Goal: Find contact information: Find contact information

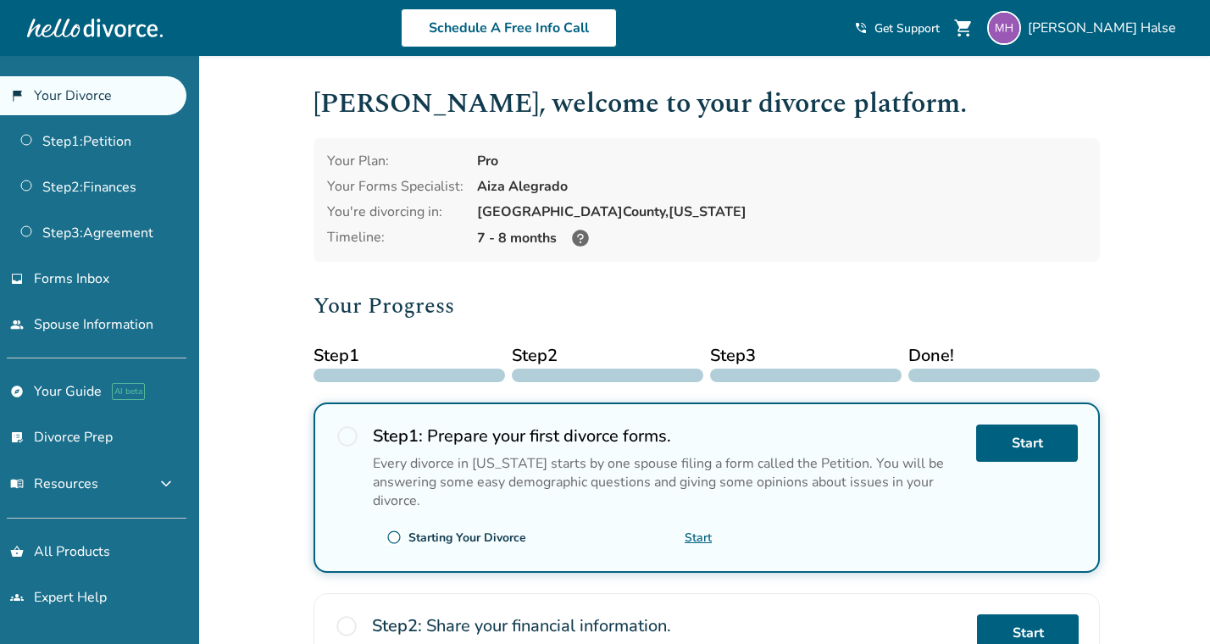
click at [803, 258] on div "Your Plan: Pro Your Forms Specialist: Aiza Alegrado You're divorcing in: [GEOGR…" at bounding box center [706, 200] width 786 height 124
click at [763, 205] on div "[GEOGRAPHIC_DATA], [US_STATE]" at bounding box center [781, 211] width 609 height 19
click at [131, 142] on link "Step 1 : Petition" at bounding box center [93, 141] width 186 height 39
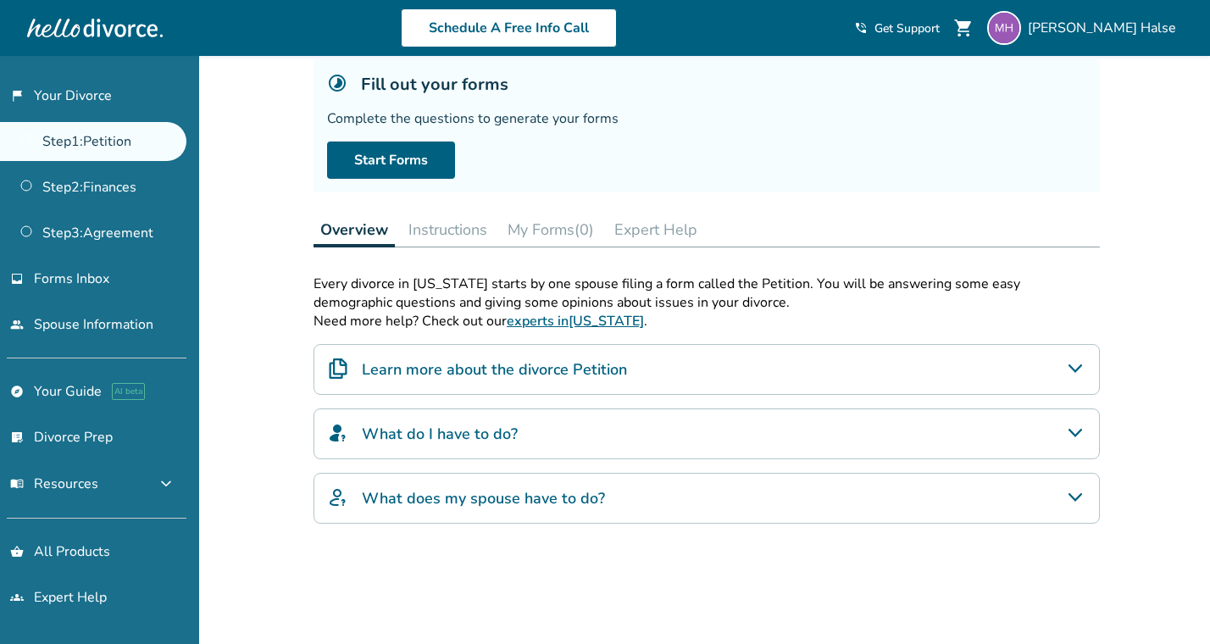
scroll to position [92, 0]
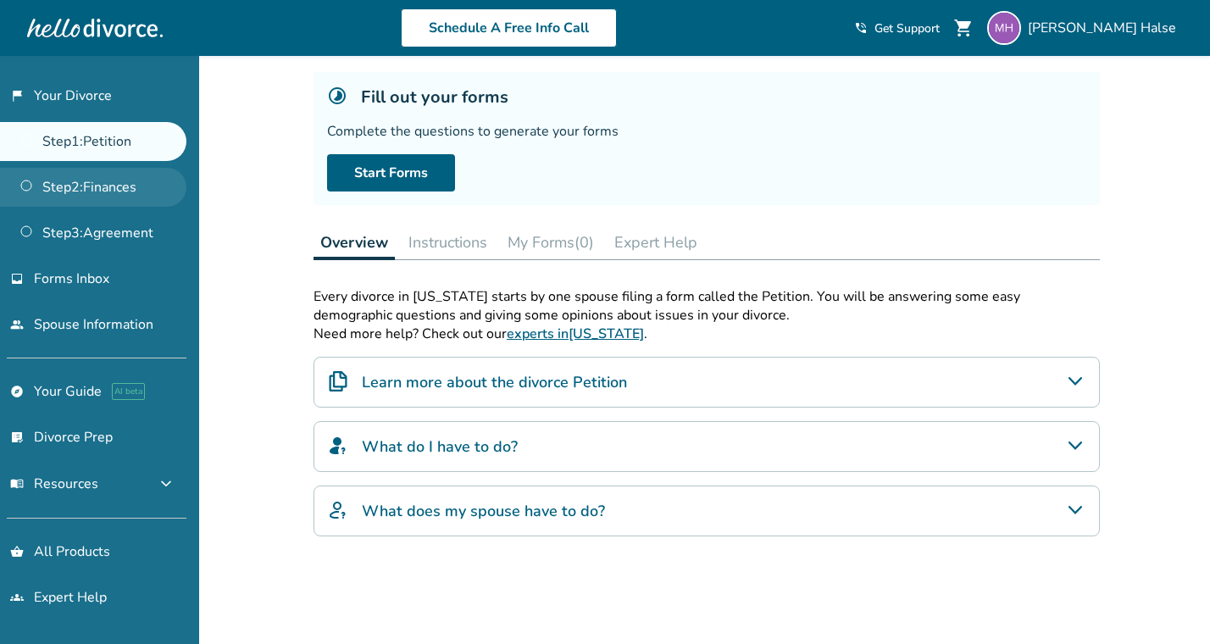
click at [129, 186] on link "Step 2 : Finances" at bounding box center [93, 187] width 186 height 39
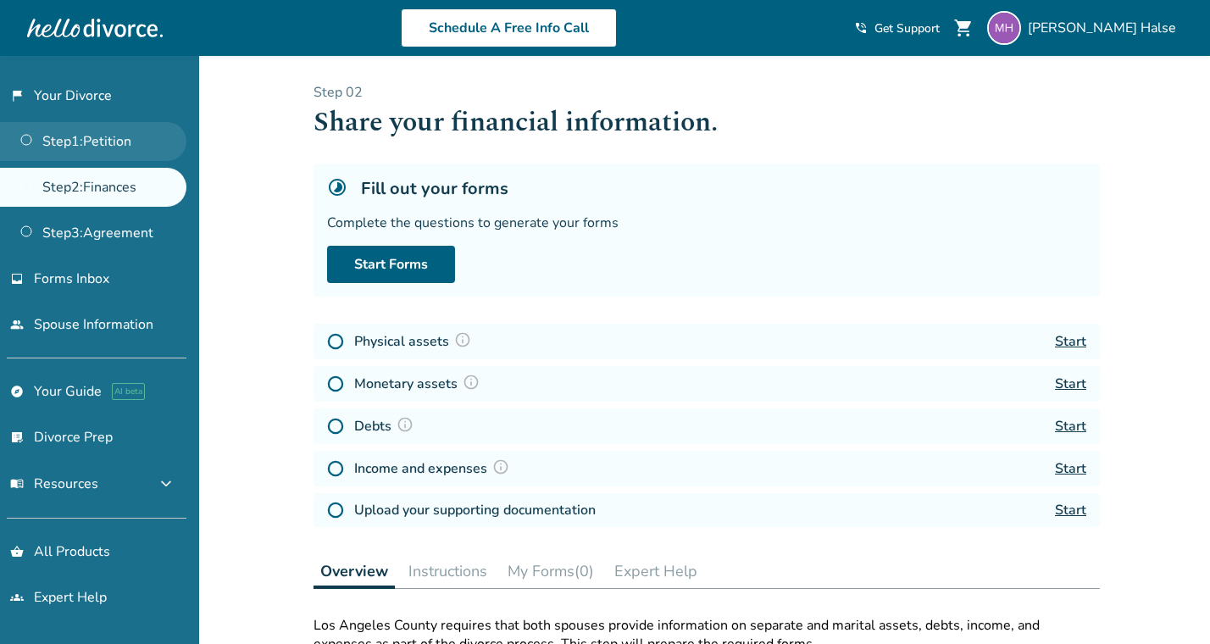
click at [119, 141] on link "Step 1 : Petition" at bounding box center [93, 141] width 186 height 39
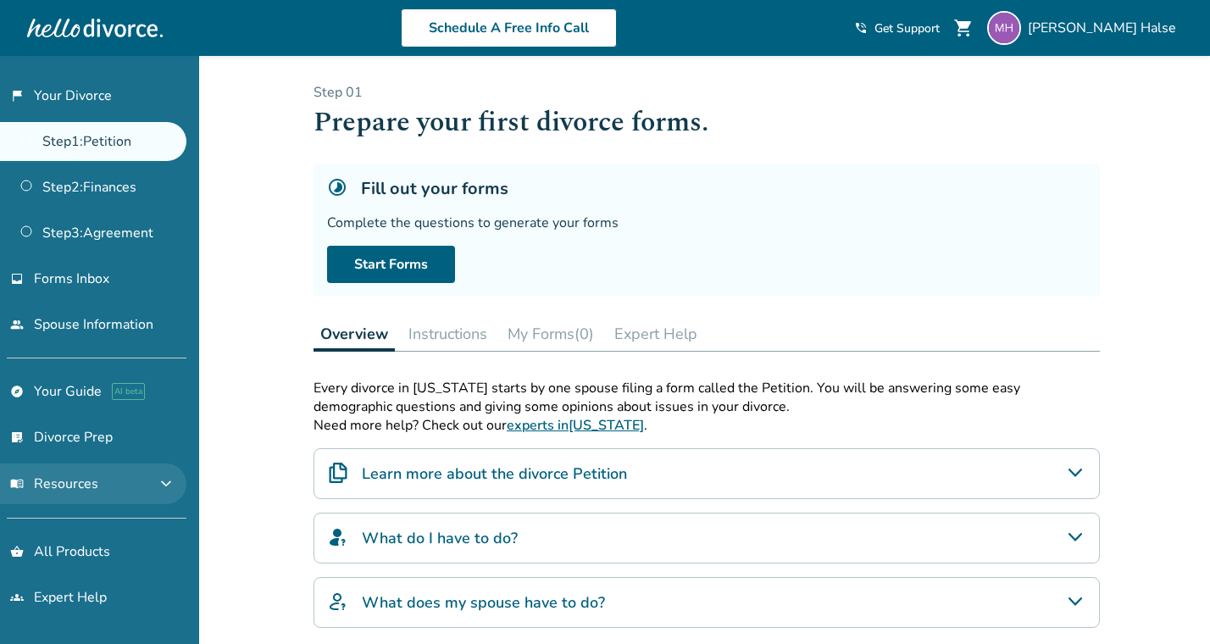
click at [131, 489] on button "menu_book Resources expand_more" at bounding box center [93, 483] width 186 height 41
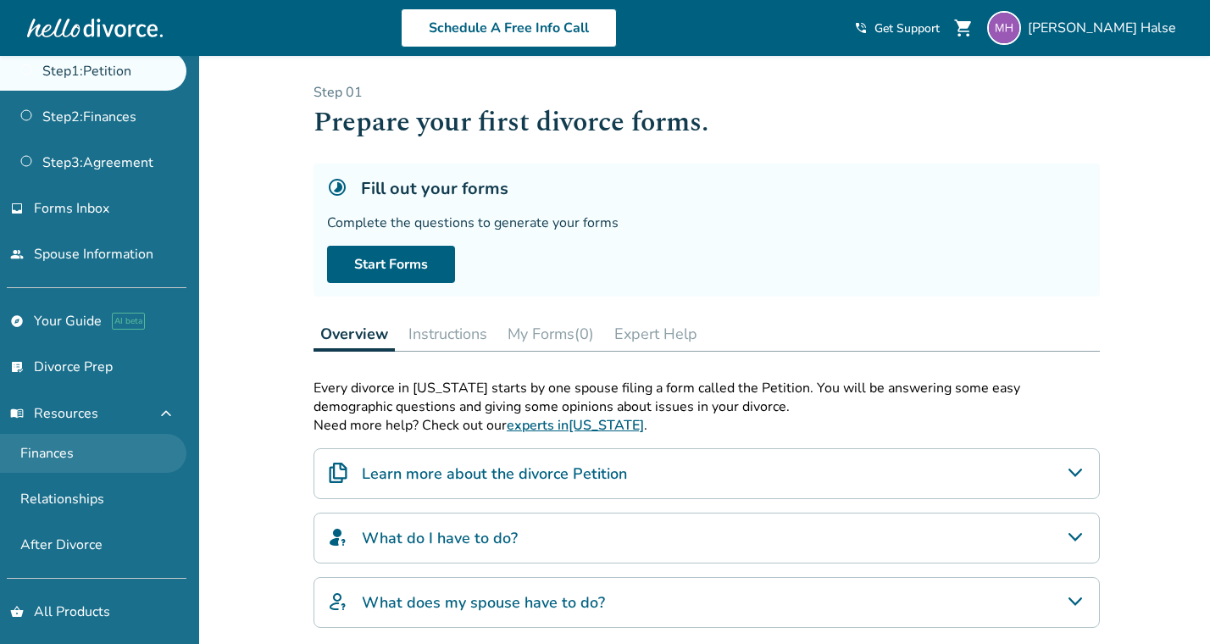
scroll to position [86, 0]
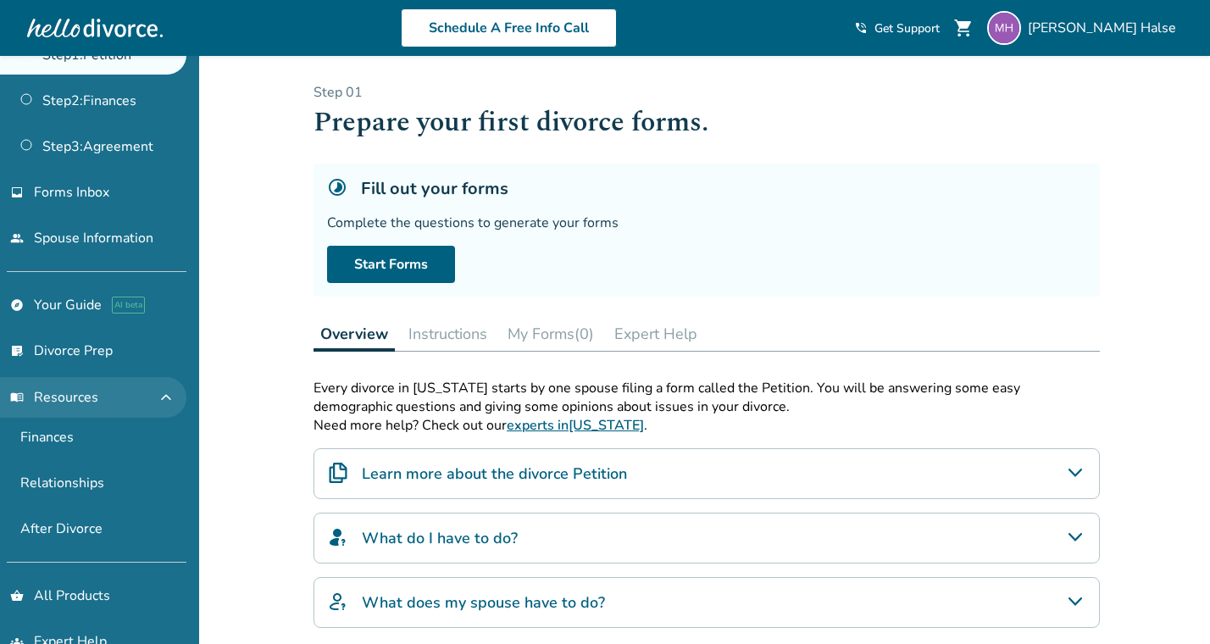
click at [142, 400] on button "menu_book Resources expand_less" at bounding box center [93, 397] width 186 height 41
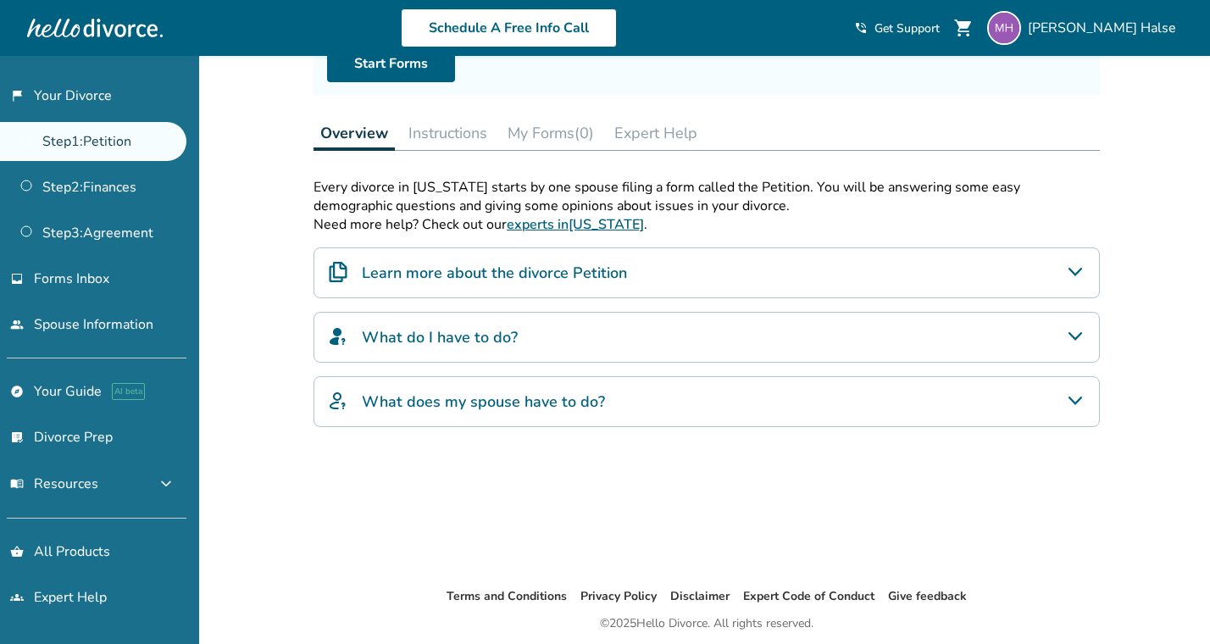
scroll to position [0, 0]
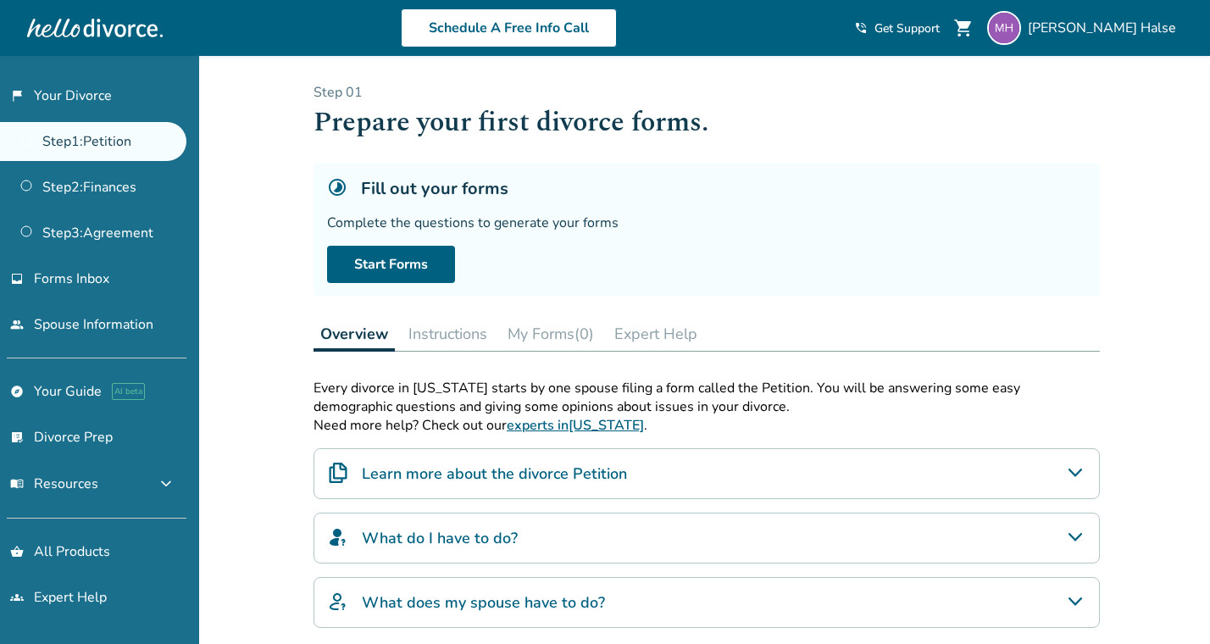
click at [940, 30] on span "Get Support" at bounding box center [906, 28] width 65 height 16
click at [97, 97] on link "flag_2 Your Divorce" at bounding box center [93, 95] width 186 height 39
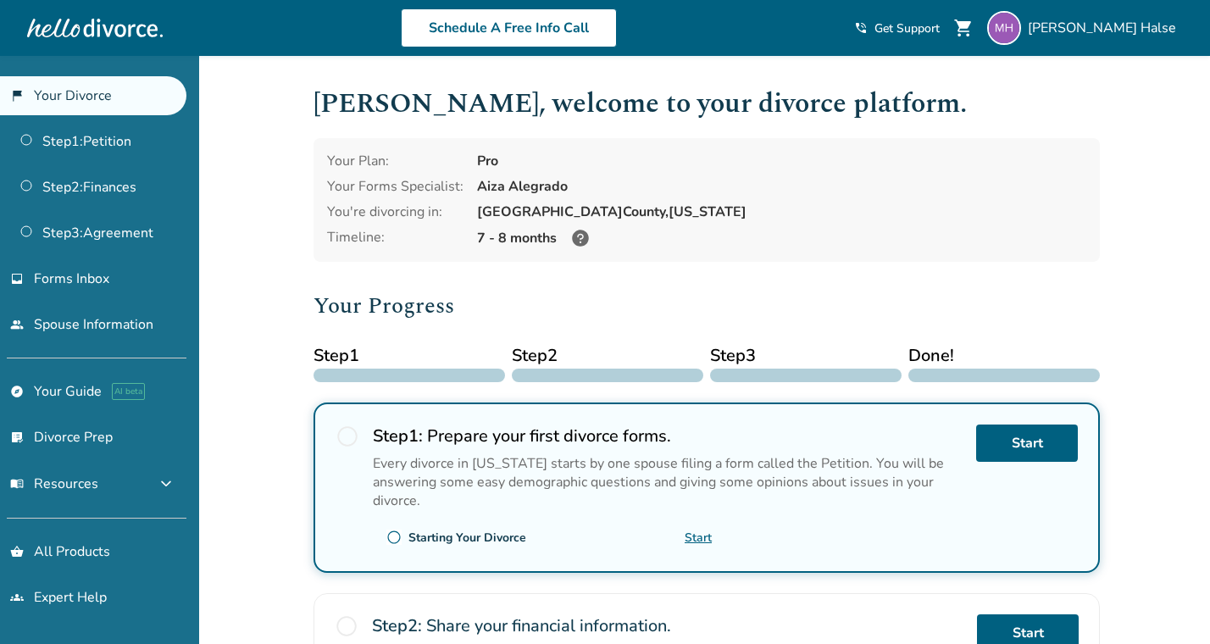
click at [499, 186] on div "Aiza Alegrado" at bounding box center [781, 186] width 609 height 19
drag, startPoint x: 476, startPoint y: 186, endPoint x: 587, endPoint y: 184, distance: 111.0
click at [587, 185] on div "Aiza Alegrado" at bounding box center [781, 186] width 609 height 19
copy div "Aiza Alegrado"
click at [742, 250] on div "Your Plan: Pro Your Forms Specialist: Aiza Alegrado You're divorcing in: [GEOGR…" at bounding box center [706, 200] width 786 height 124
